Goal: Task Accomplishment & Management: Manage account settings

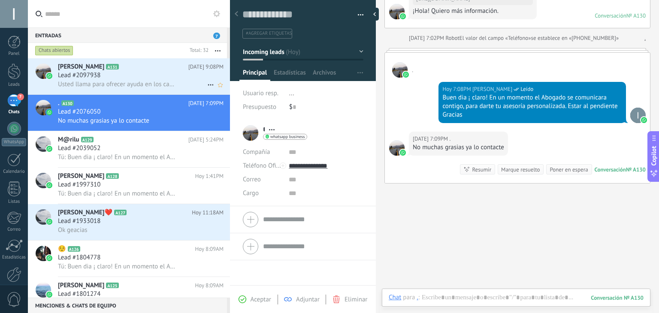
click at [124, 84] on span "Usted llama para ofrecer ayuda en los casos migratorios de parte de Caridades […" at bounding box center [117, 84] width 118 height 8
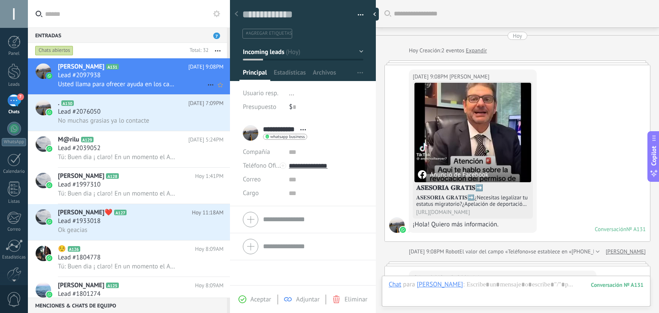
scroll to position [167, 0]
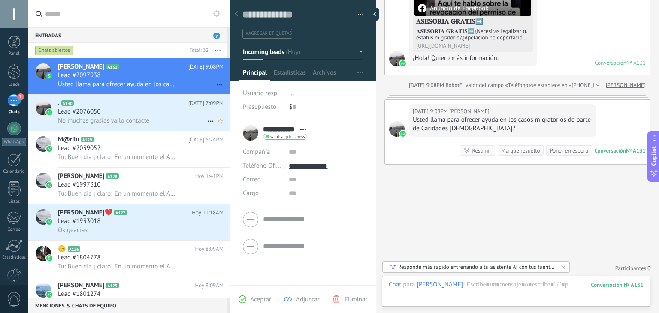
click at [172, 119] on div "No muchas grasias ya lo contacte" at bounding box center [141, 120] width 166 height 9
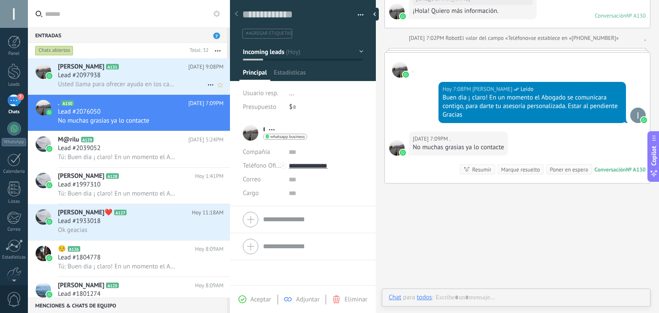
scroll to position [12, 0]
click at [161, 67] on h2 "[PERSON_NAME] A131" at bounding box center [123, 67] width 130 height 9
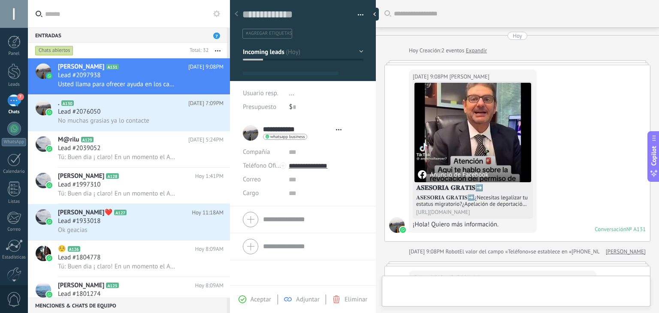
type textarea "**********"
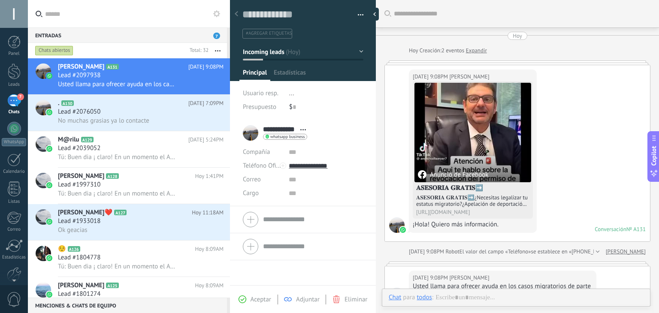
scroll to position [12, 0]
